Goal: Information Seeking & Learning: Learn about a topic

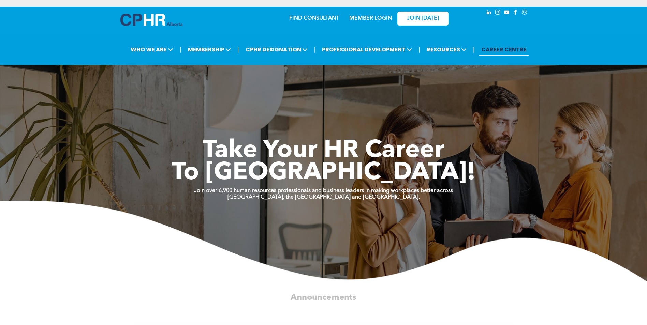
click at [381, 20] on link "MEMBER LOGIN" at bounding box center [370, 18] width 43 height 5
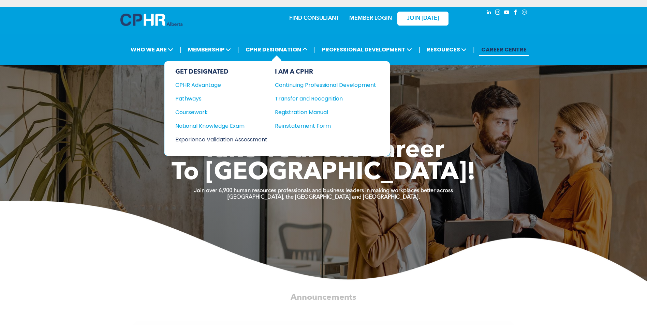
click at [252, 137] on div "Experience Validation Assessment" at bounding box center [216, 139] width 83 height 9
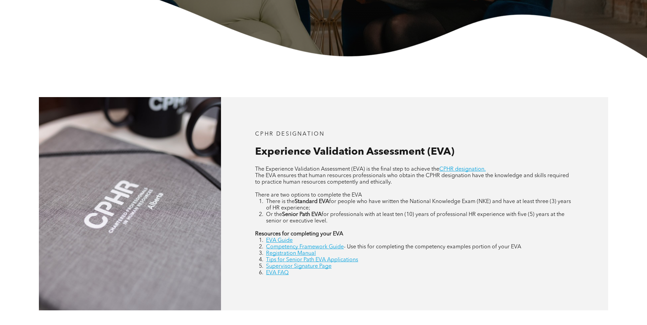
scroll to position [341, 0]
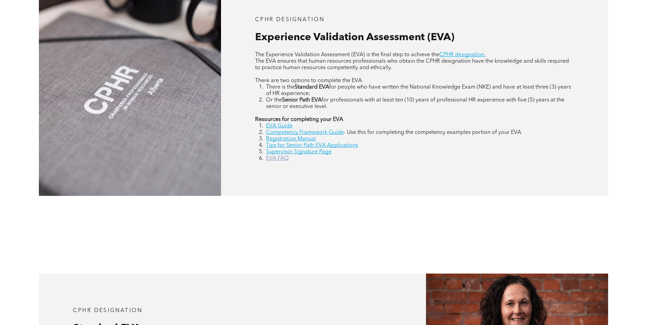
click at [278, 156] on link "EVA FAQ" at bounding box center [277, 158] width 23 height 5
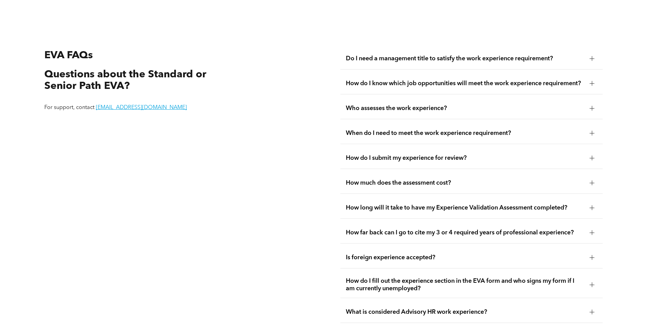
scroll to position [1282, 0]
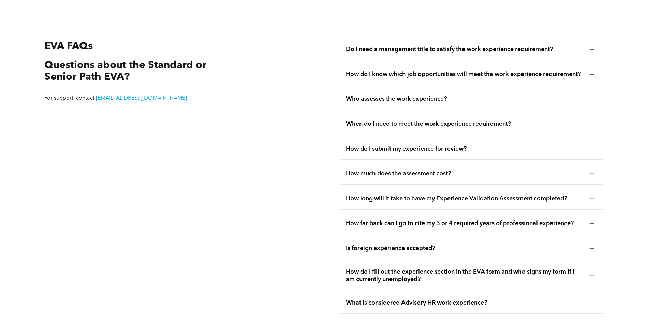
click at [592, 47] on div at bounding box center [592, 49] width 0 height 5
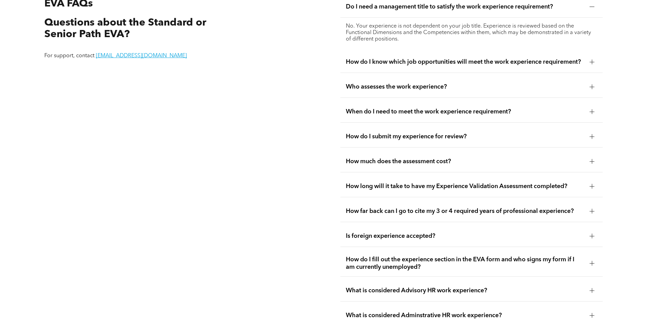
scroll to position [1339, 0]
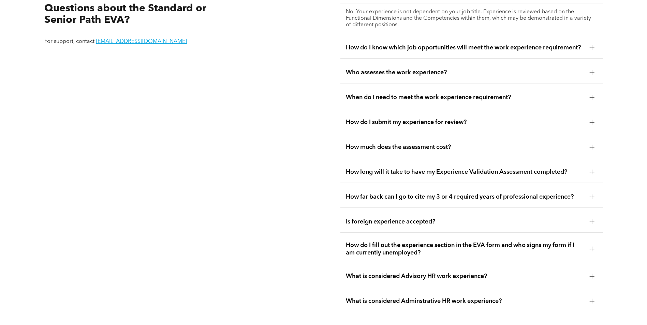
click at [591, 145] on div at bounding box center [592, 147] width 5 height 5
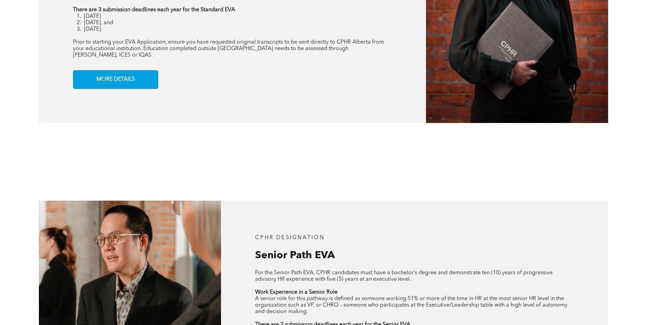
scroll to position [796, 0]
